Goal: Task Accomplishment & Management: Manage account settings

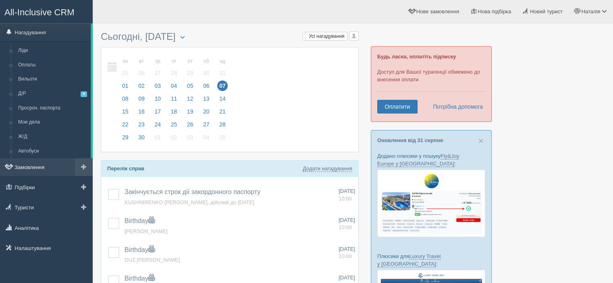
click at [42, 171] on link "Замовлення" at bounding box center [46, 167] width 93 height 18
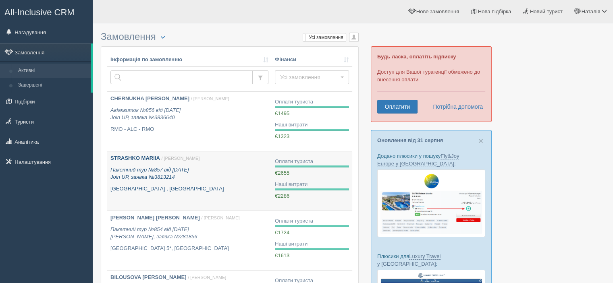
click at [148, 153] on link "STRASHKO MARIIA / Наталія Г. Пакетний тур №857 від 15.08.2025 Join UP, заявка №…" at bounding box center [189, 181] width 165 height 59
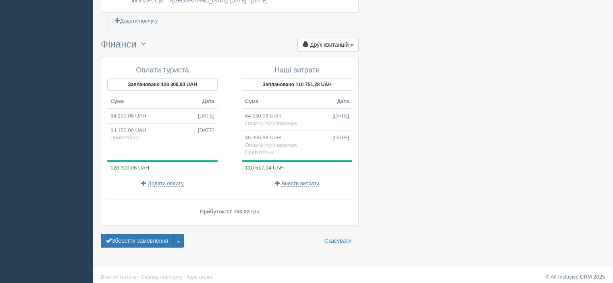
scroll to position [867, 0]
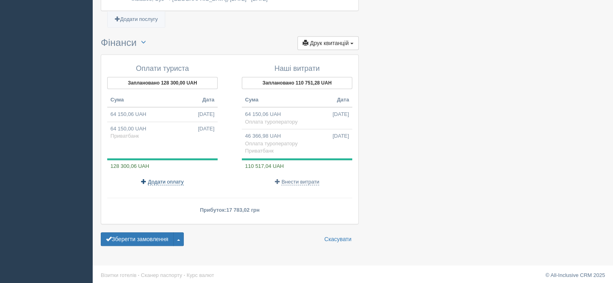
click at [152, 180] on span "Додати оплату" at bounding box center [166, 182] width 36 height 6
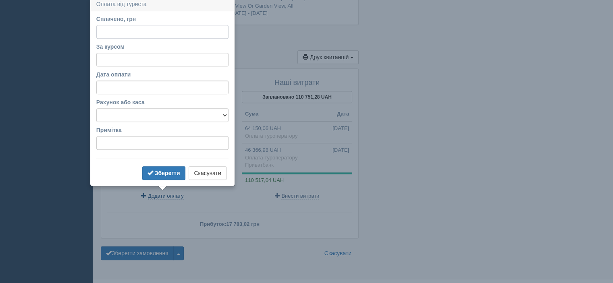
scroll to position [850, 0]
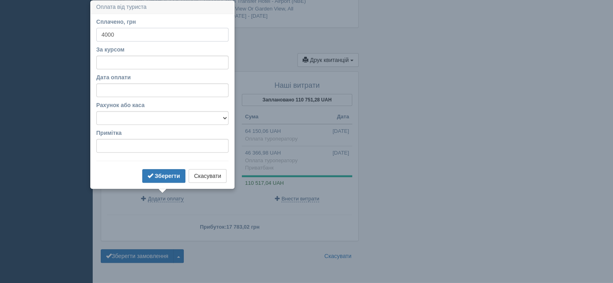
type input "4000"
click at [111, 59] on input "За курсом" at bounding box center [162, 63] width 132 height 14
type input "48.5"
click at [138, 93] on input "Дата оплати" at bounding box center [162, 90] width 132 height 14
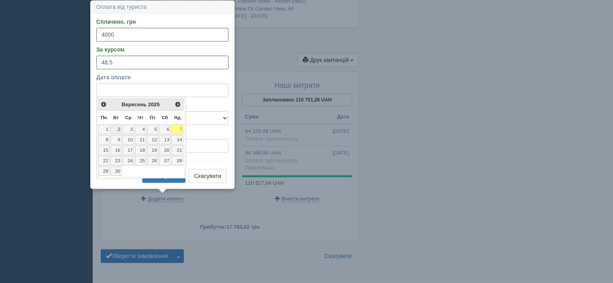
click at [118, 129] on link "2" at bounding box center [115, 130] width 11 height 10
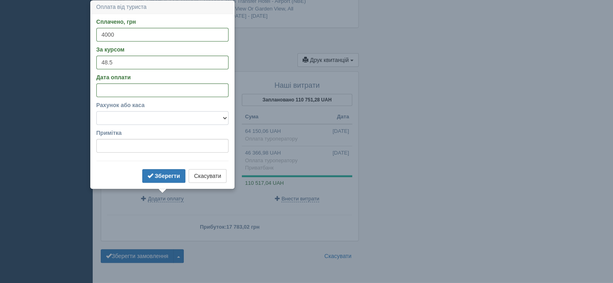
click at [125, 117] on select "Альфабанк Банковский счёт Наличная касса Приватбанк" at bounding box center [162, 118] width 132 height 14
select select "341"
click at [96, 111] on select "Альфабанк Банковский счёт Наличная касса Приватбанк" at bounding box center [162, 118] width 132 height 14
click at [127, 146] on input "Примітка" at bounding box center [162, 146] width 132 height 14
type input "за трансфер батьків мамі на картку"
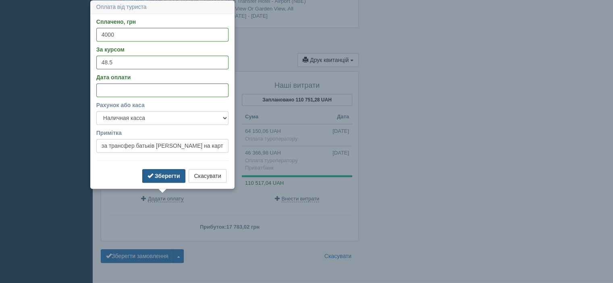
click at [160, 179] on button "Зберегти" at bounding box center [163, 176] width 43 height 14
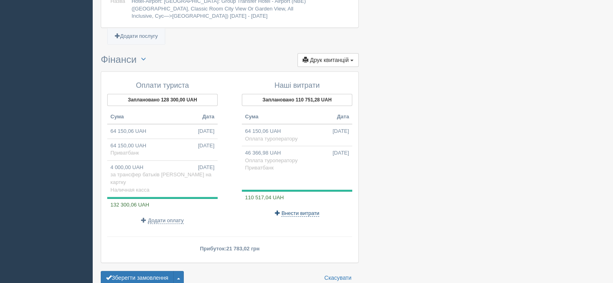
click at [311, 210] on span "Внести витрати" at bounding box center [300, 213] width 38 height 6
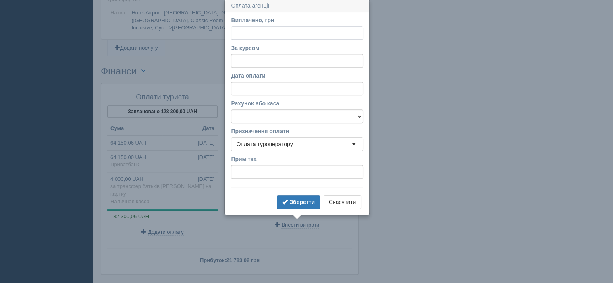
scroll to position [837, 0]
type input "2335"
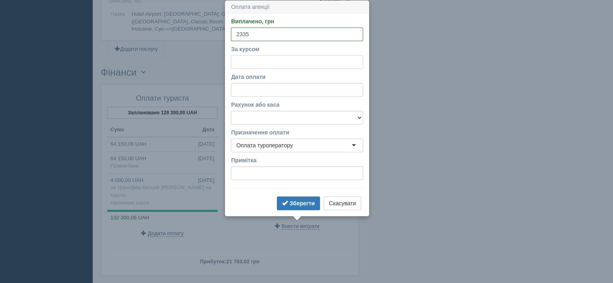
click at [261, 61] on input "За курсом" at bounding box center [297, 62] width 132 height 14
type input "48.5"
click at [268, 119] on select "Альфабанк Банковский счёт Наличная касса Приватбанк" at bounding box center [297, 118] width 132 height 14
select select "346"
click at [231, 111] on select "Альфабанк Банковский счёт Наличная касса Приватбанк" at bounding box center [297, 118] width 132 height 14
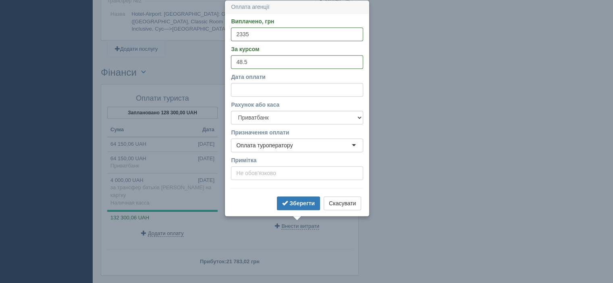
click at [266, 171] on input "Примітка" at bounding box center [297, 174] width 132 height 14
click at [294, 203] on b "Зберегти" at bounding box center [302, 203] width 25 height 6
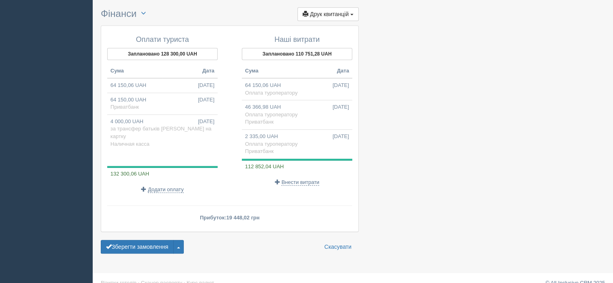
scroll to position [896, 0]
click at [122, 240] on button "Зберегти замовлення" at bounding box center [137, 247] width 73 height 14
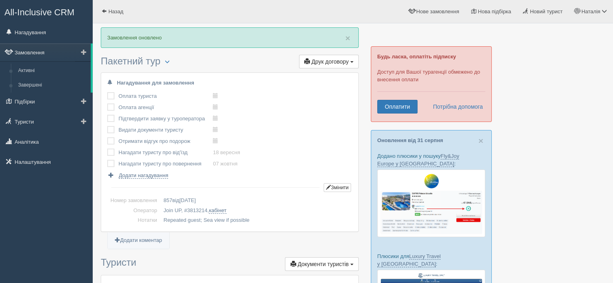
click at [35, 51] on link "Замовлення" at bounding box center [45, 53] width 91 height 18
